Goal: Information Seeking & Learning: Learn about a topic

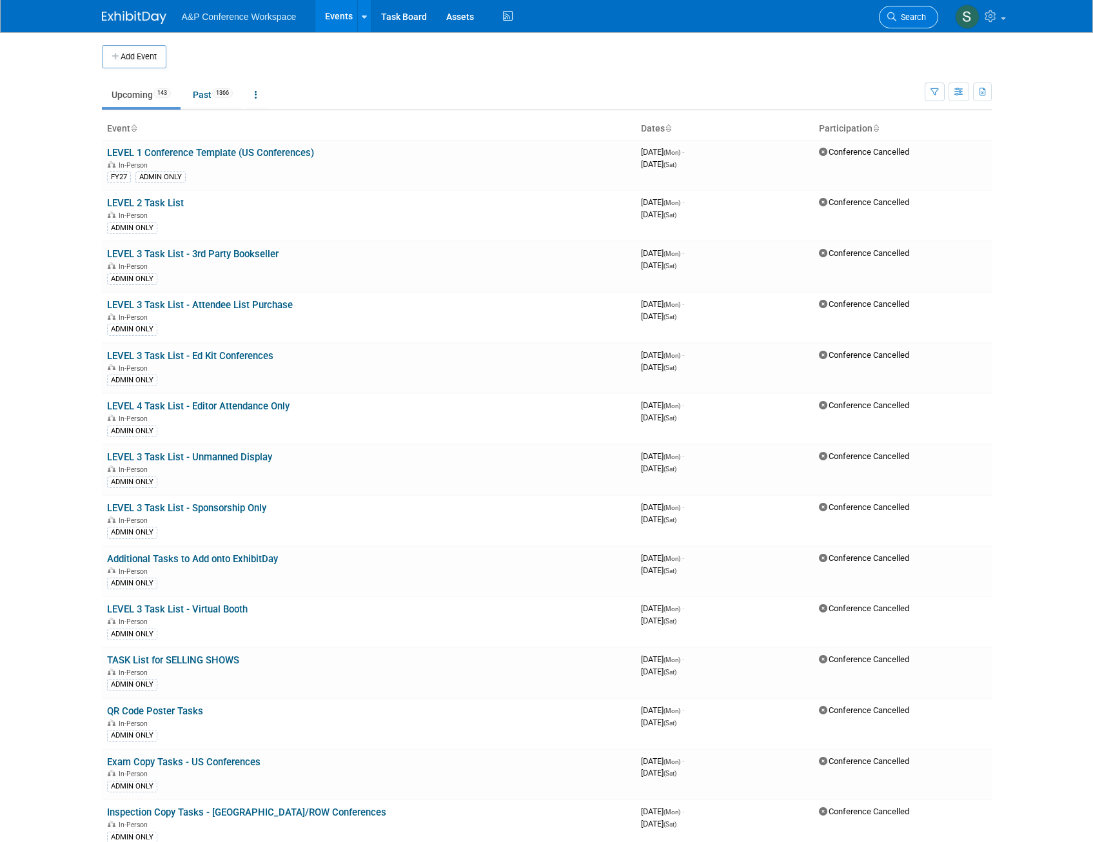
click at [904, 15] on span "Search" at bounding box center [912, 17] width 30 height 10
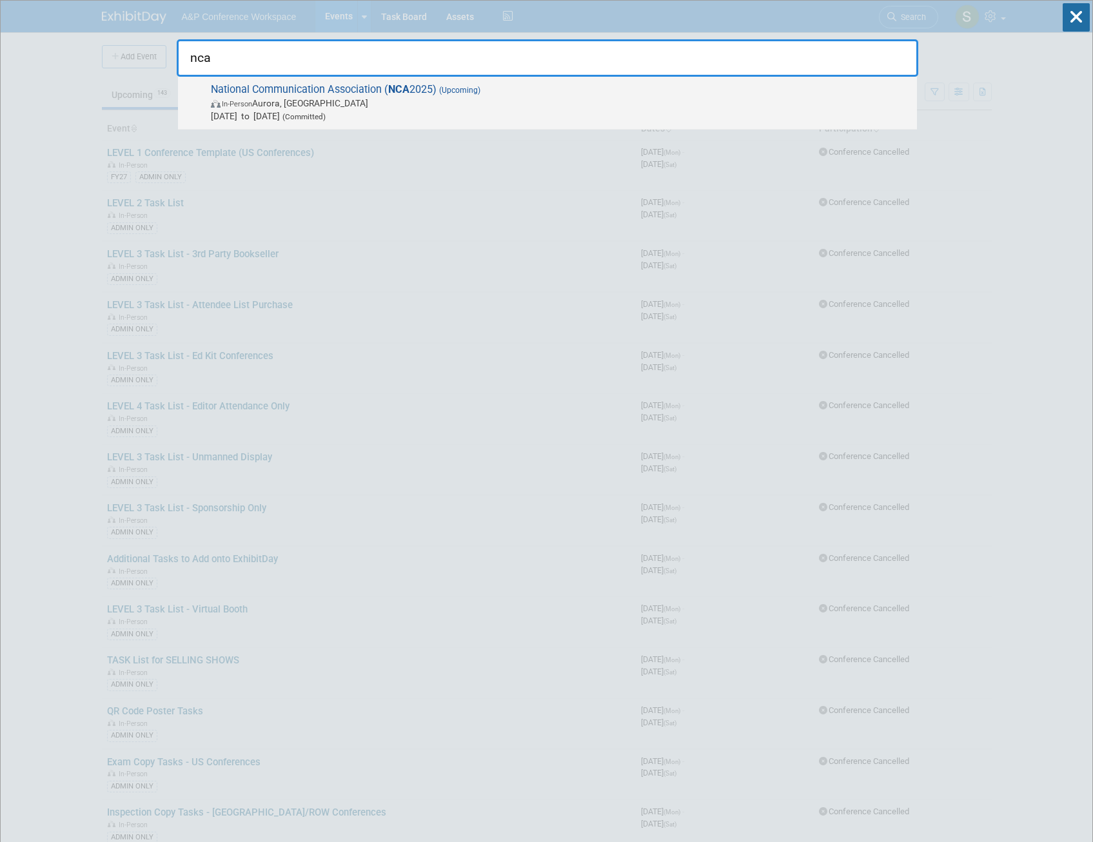
type input "nca"
click at [432, 100] on span "In-Person [PERSON_NAME], [GEOGRAPHIC_DATA]" at bounding box center [561, 103] width 700 height 13
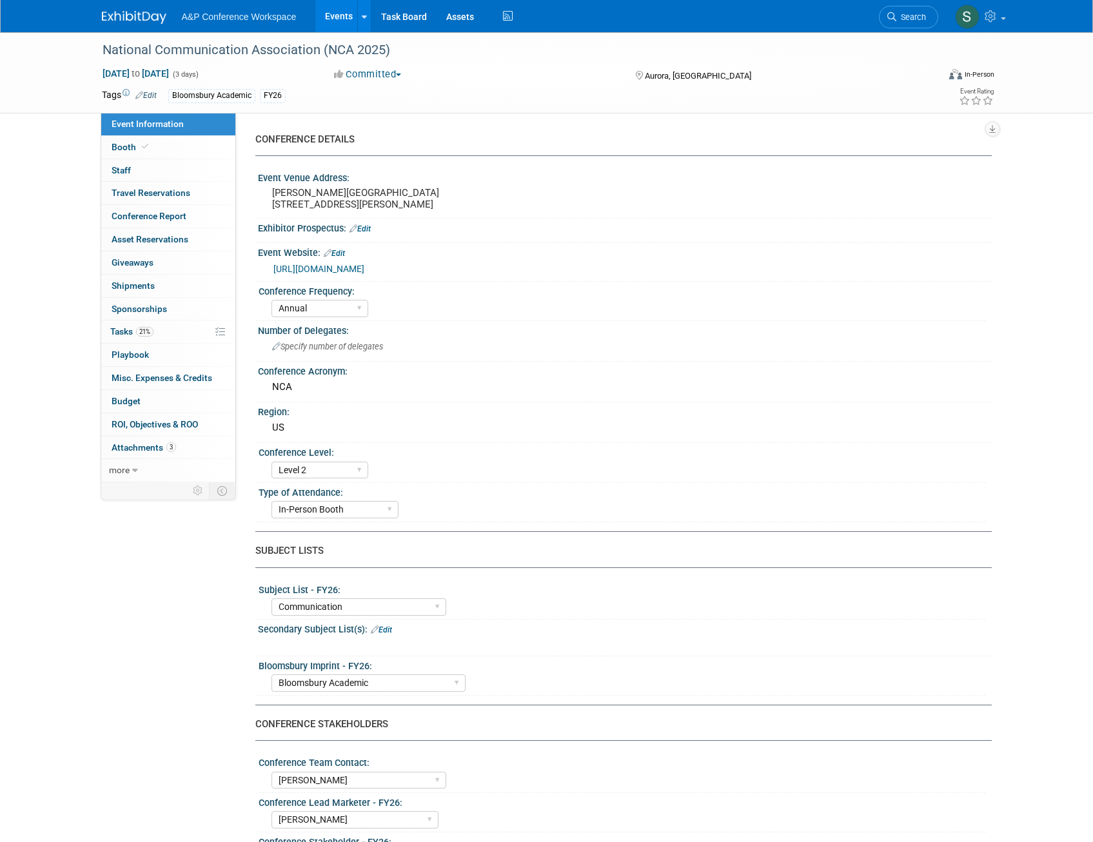
select select "Annual"
select select "Level 2"
select select "In-Person Booth"
select select "Communication"
select select "Bloomsbury Academic"
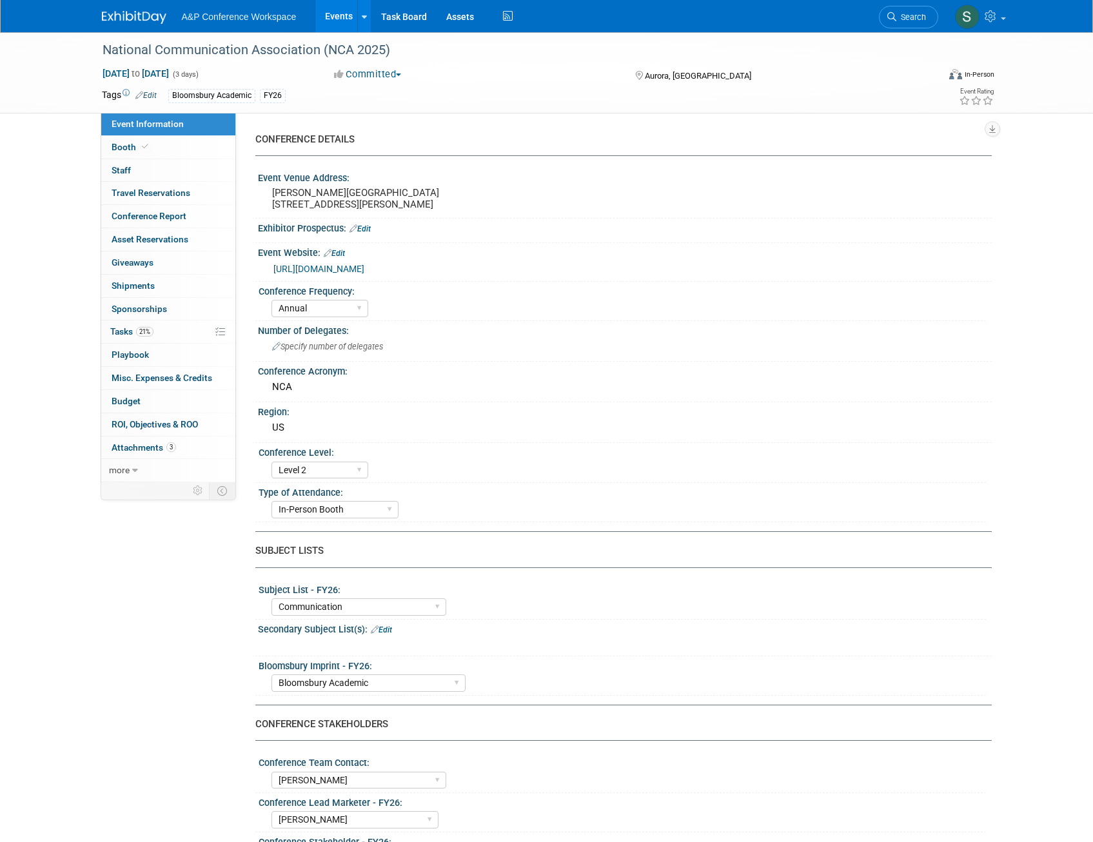
select select "Amanda Oney"
select select "Ami Reitmeier"
select select "Networking/Commissioning"
click at [115, 142] on span "Booth" at bounding box center [131, 147] width 39 height 10
select select "RLKP"
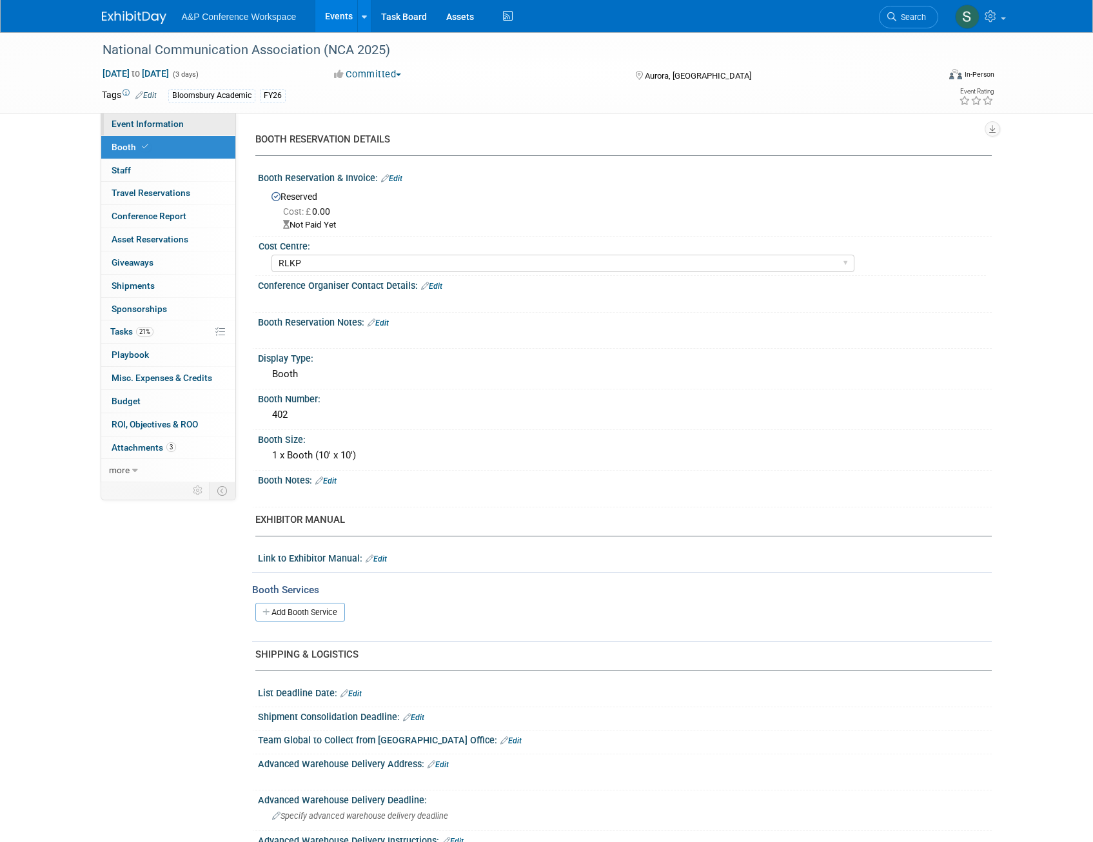
click at [139, 126] on span "Event Information" at bounding box center [148, 124] width 72 height 10
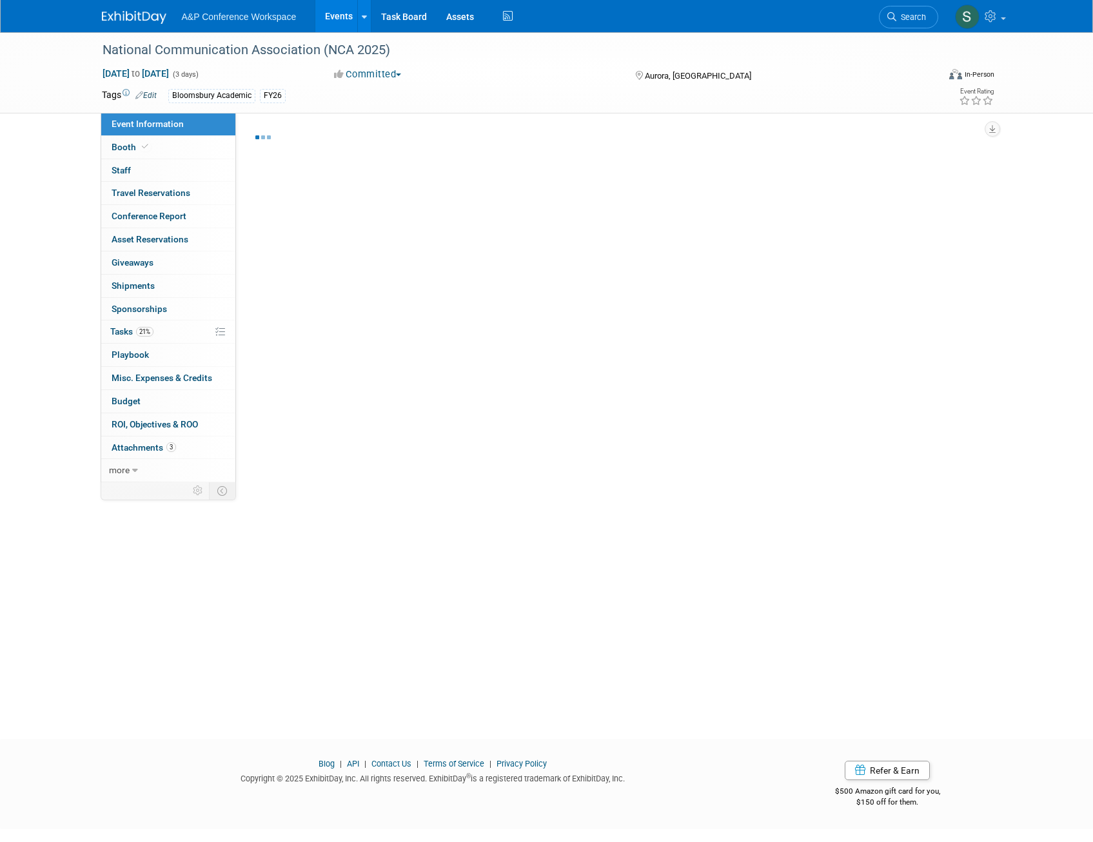
select select "Annual"
select select "Level 2"
select select "In-Person Booth"
select select "Communication"
select select "Bloomsbury Academic"
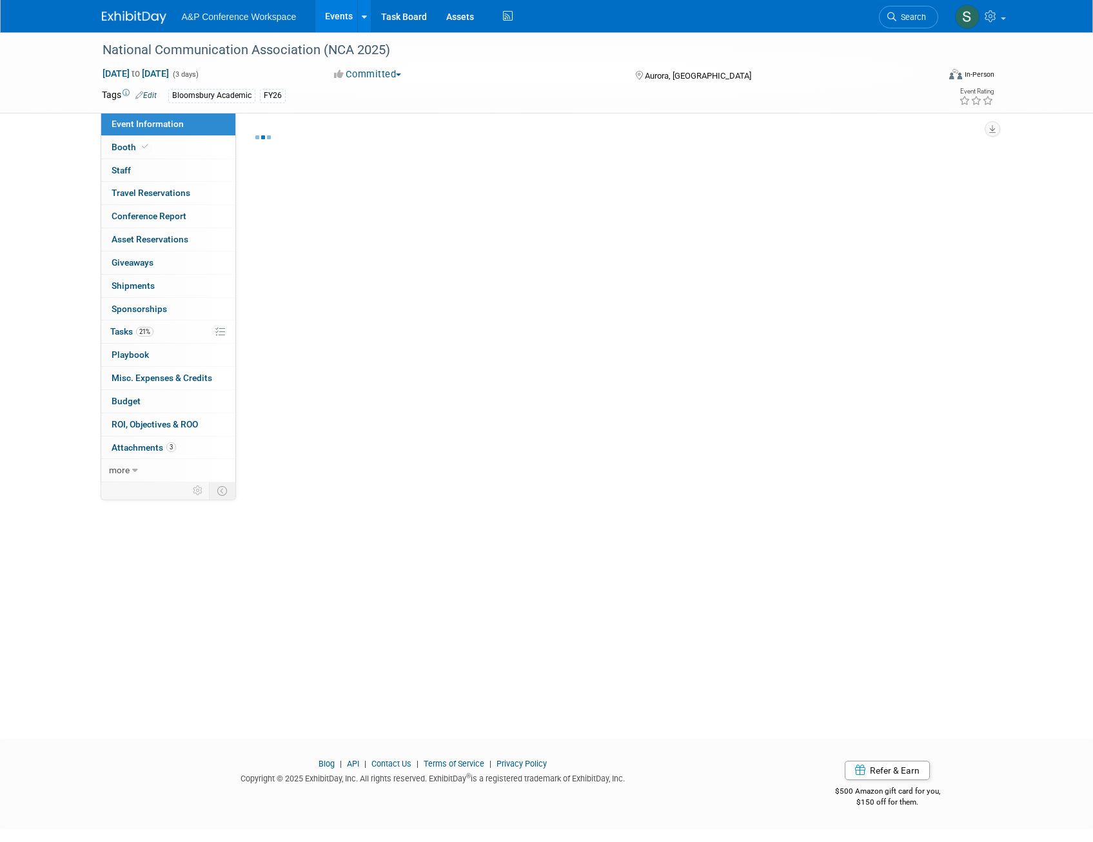
select select "Amanda Oney"
select select "Ami Reitmeier"
select select "Networking/Commissioning"
